Goal: Task Accomplishment & Management: Manage account settings

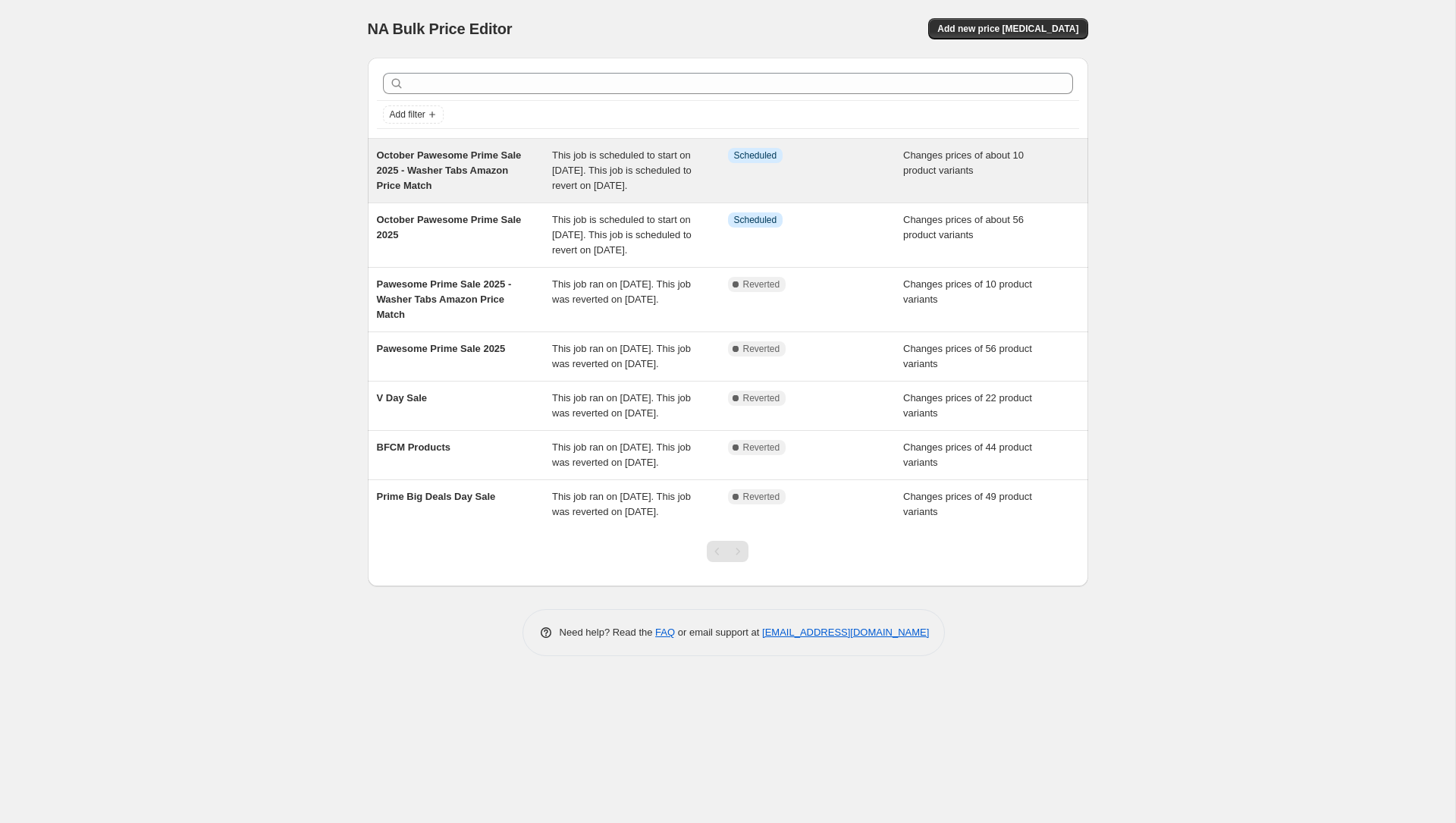
click at [499, 179] on div "October Pawesome Prime Sale 2025 - Washer Tabs Amazon Price Match" at bounding box center [465, 171] width 176 height 45
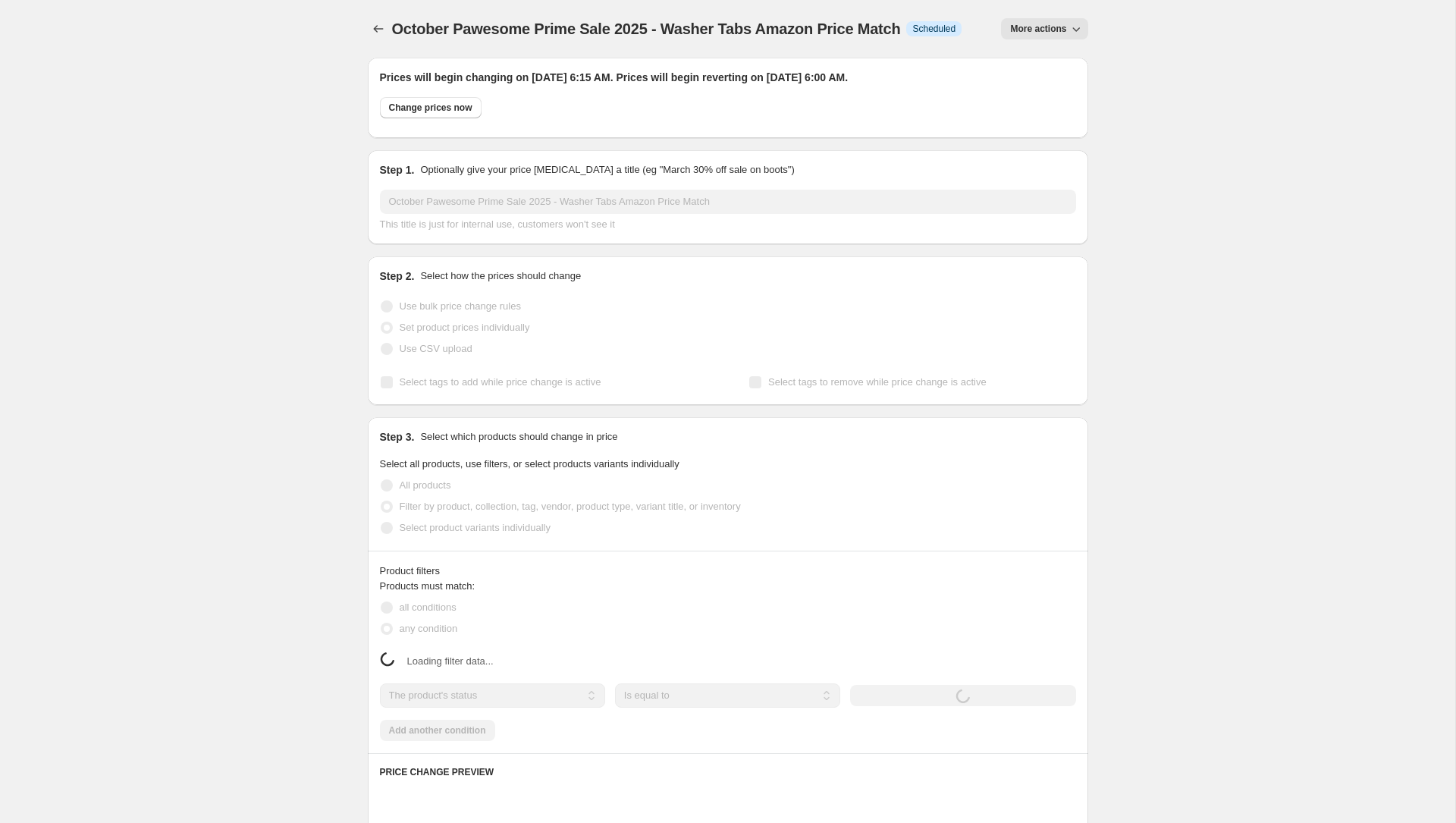
select select "collection"
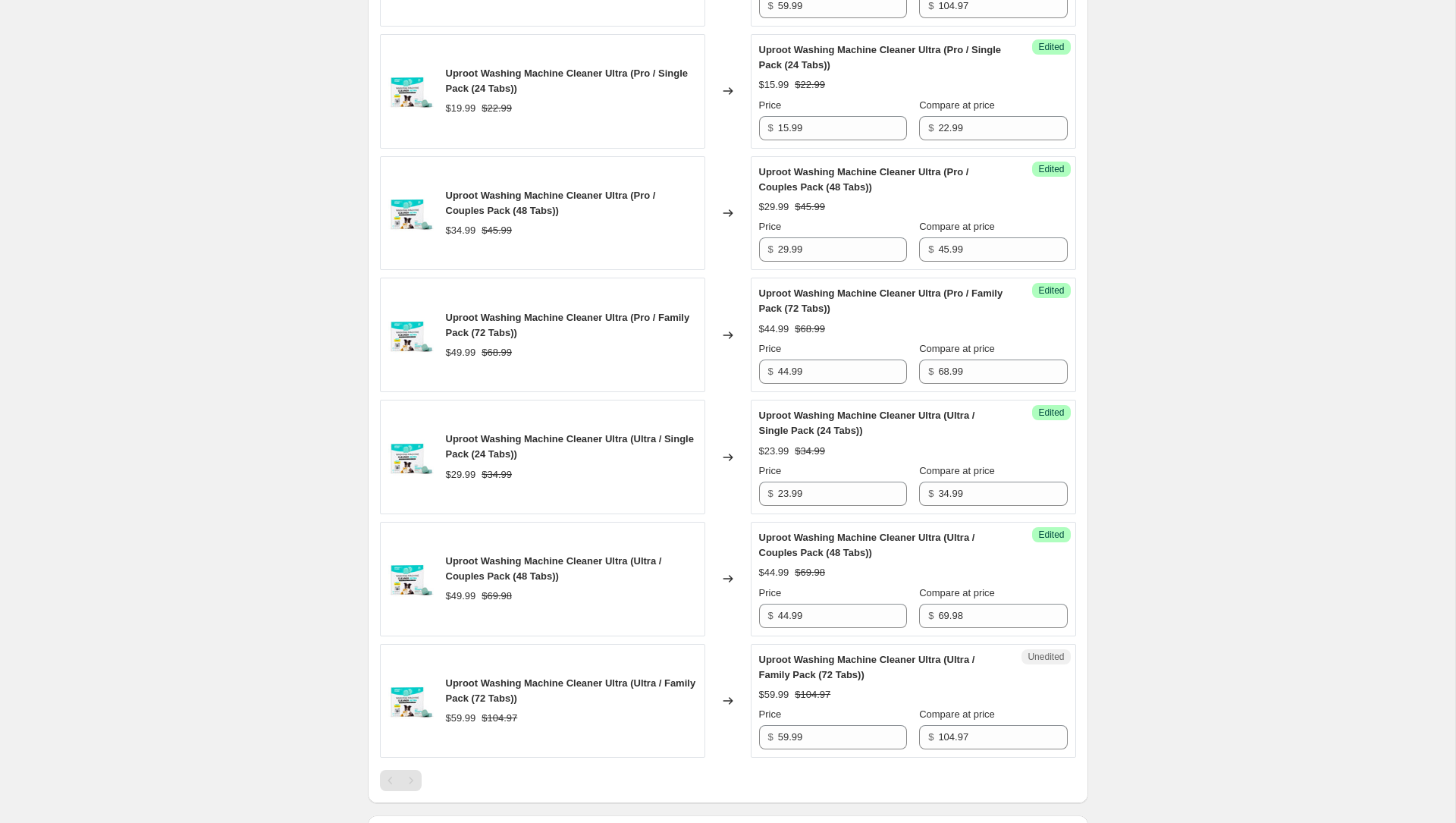
scroll to position [2667, 0]
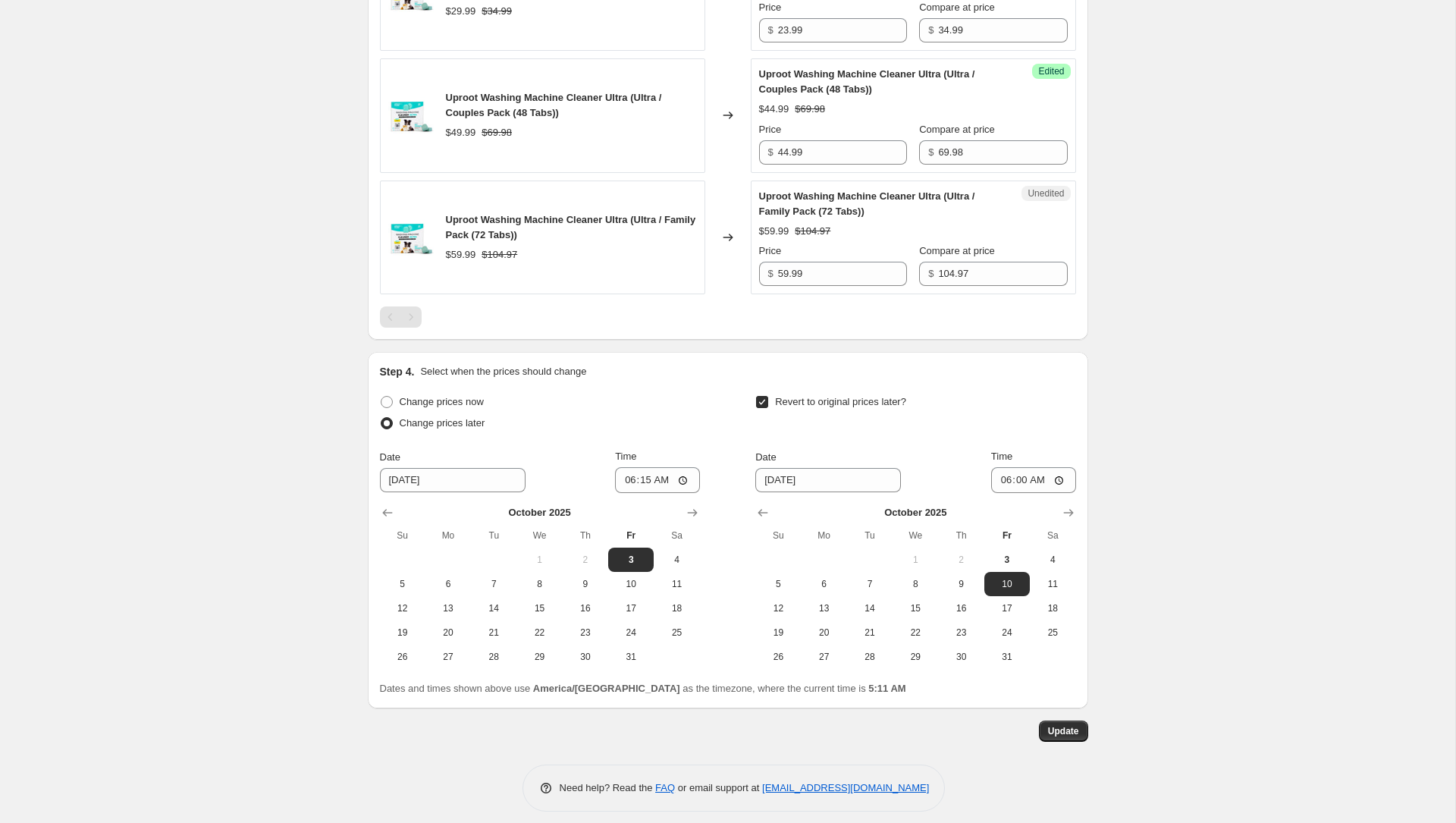
click at [473, 493] on div "[DATE] Su Mo Tu We Th Fr Sa 1 2 3 4 5 6 7 8 9 10 11 12 13 14 15 16 17 18 19 20 …" at bounding box center [534, 581] width 332 height 176
click at [474, 474] on input "[DATE]" at bounding box center [453, 480] width 146 height 24
click at [492, 572] on button "7" at bounding box center [494, 584] width 45 height 24
type input "[DATE]"
click at [628, 473] on input "06:15" at bounding box center [657, 480] width 85 height 26
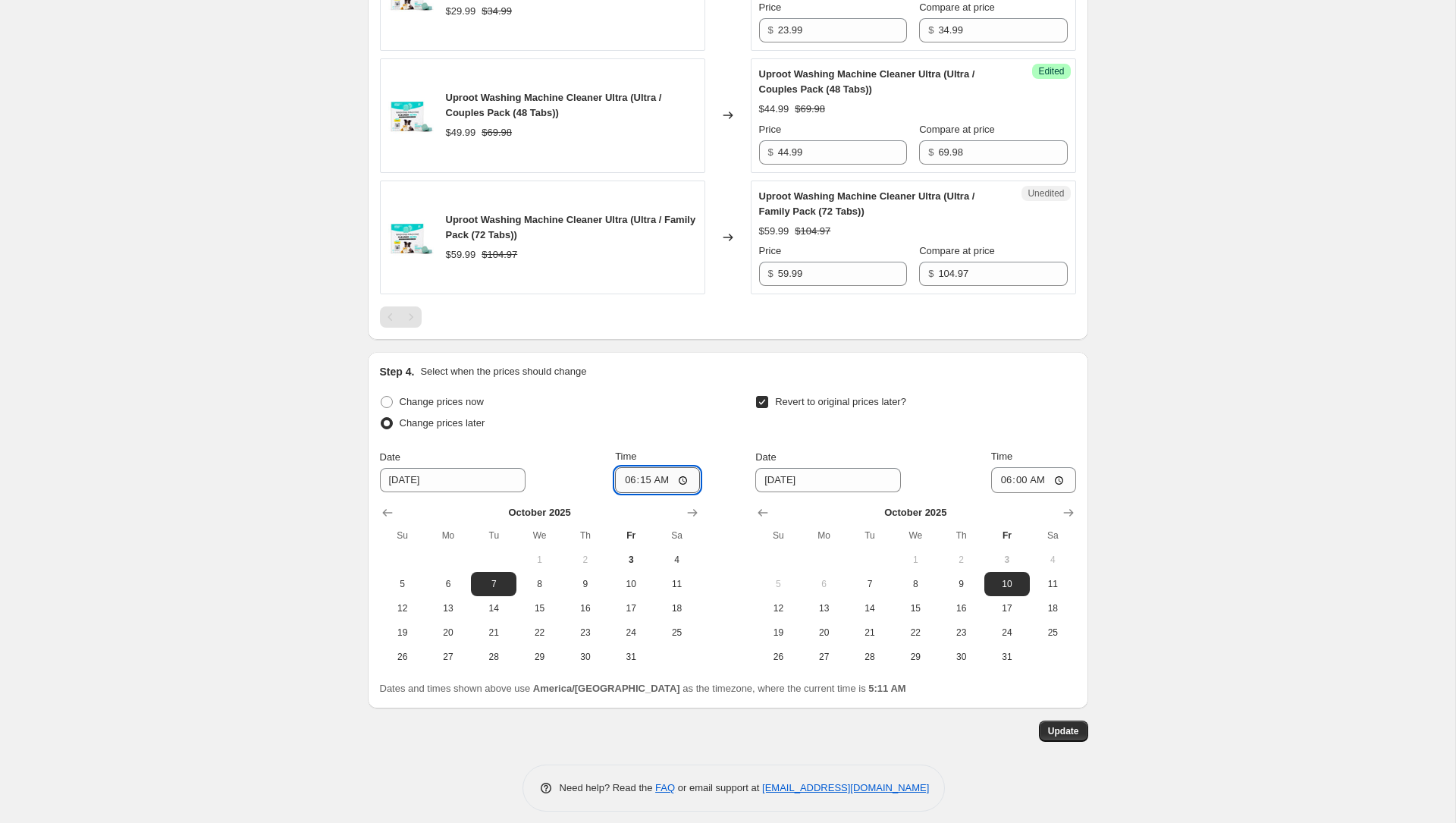
click at [628, 473] on input "06:15" at bounding box center [657, 480] width 85 height 26
click at [628, 473] on input "11:15" at bounding box center [657, 480] width 85 height 26
type input "00:15"
click at [841, 473] on input "[DATE]" at bounding box center [828, 480] width 146 height 24
click at [778, 473] on input "[DATE]" at bounding box center [828, 480] width 146 height 24
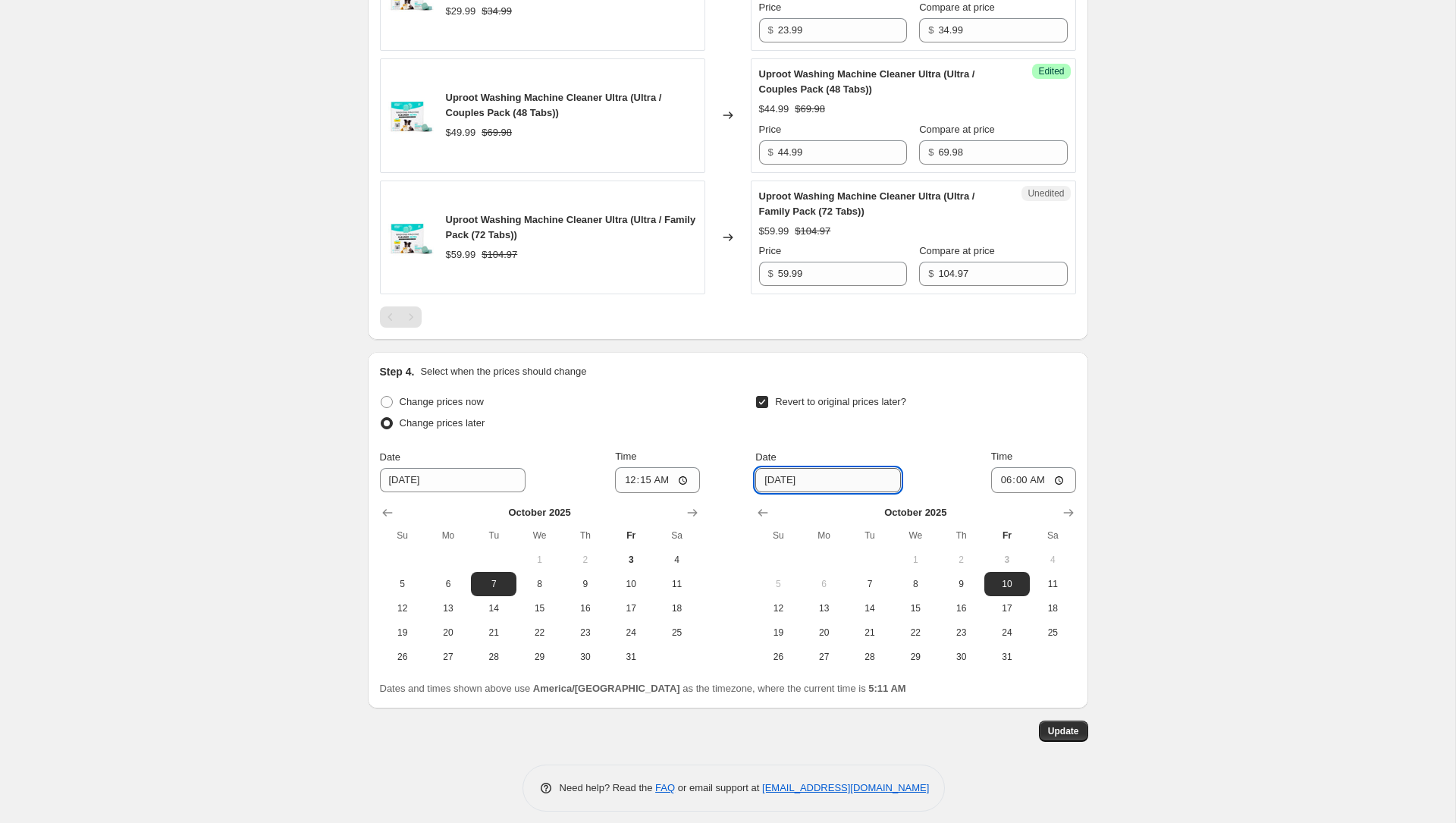
click at [778, 473] on input "[DATE]" at bounding box center [828, 480] width 146 height 24
click at [961, 578] on span "9" at bounding box center [961, 583] width 34 height 12
type input "[DATE]"
click at [1000, 467] on input "06:00" at bounding box center [1034, 480] width 85 height 26
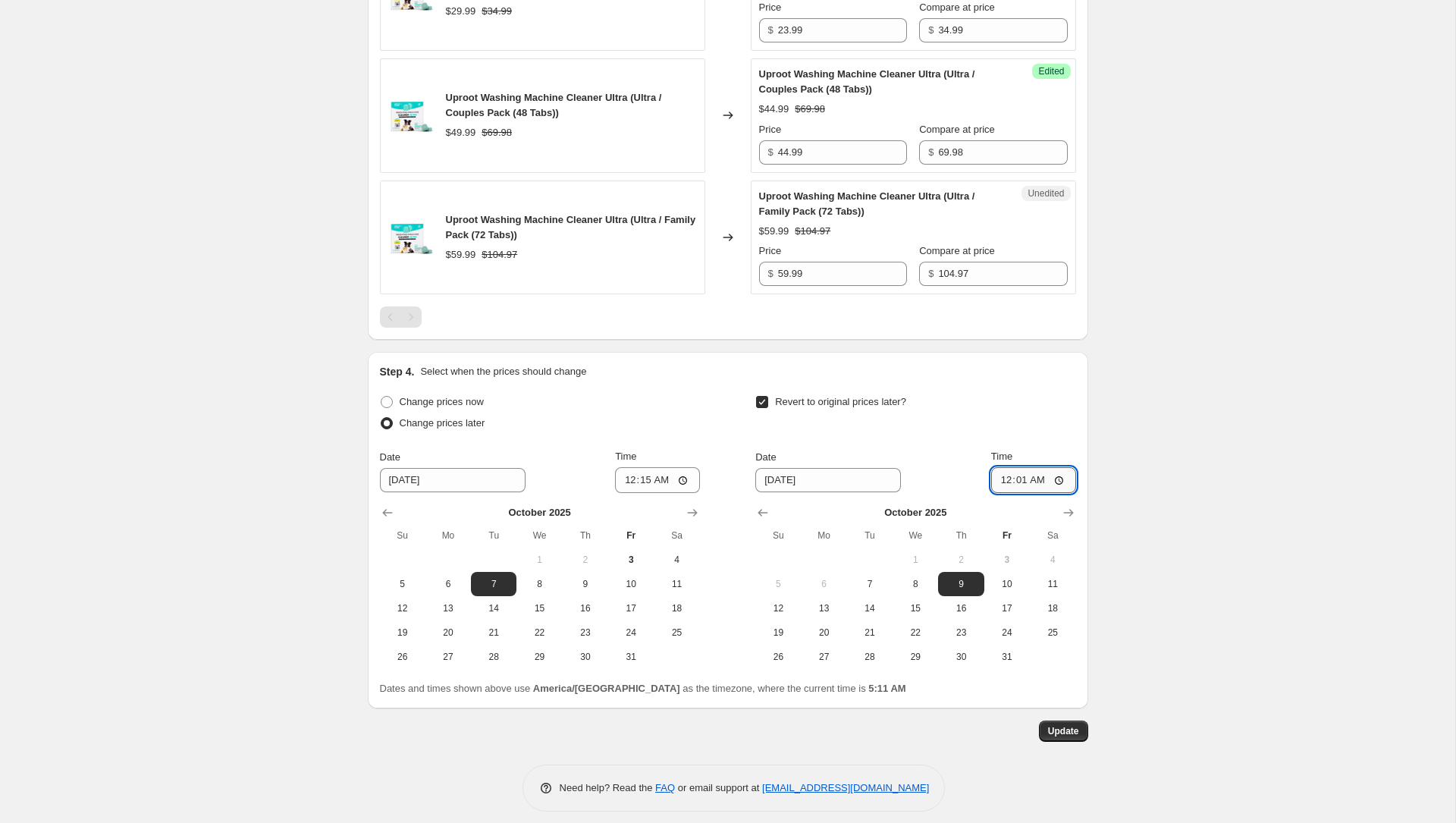
type input "00:15"
click at [1065, 725] on span "Update" at bounding box center [1063, 731] width 31 height 12
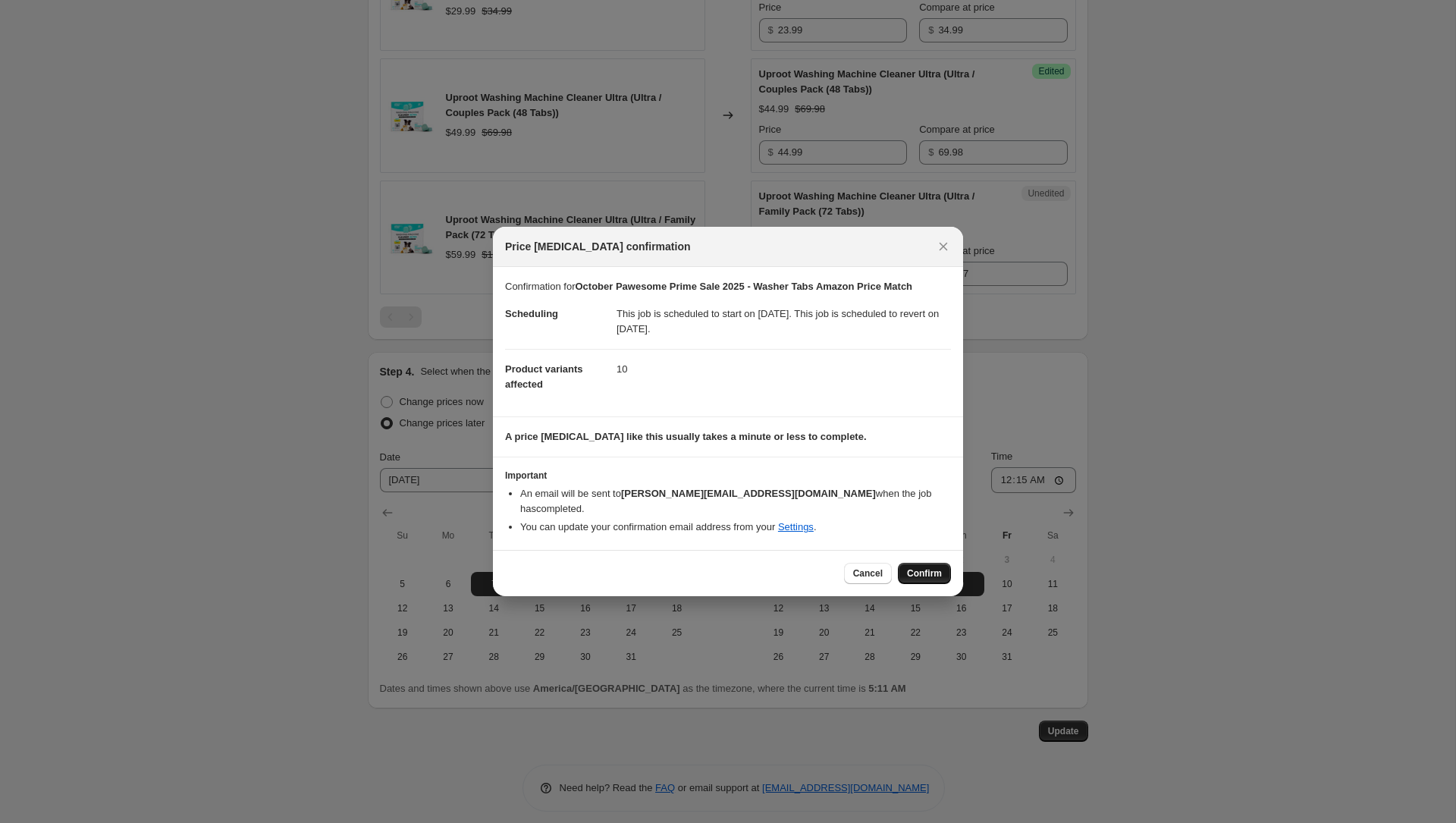
click at [912, 567] on span "Confirm" at bounding box center [924, 573] width 35 height 12
